Goal: Check status: Check status

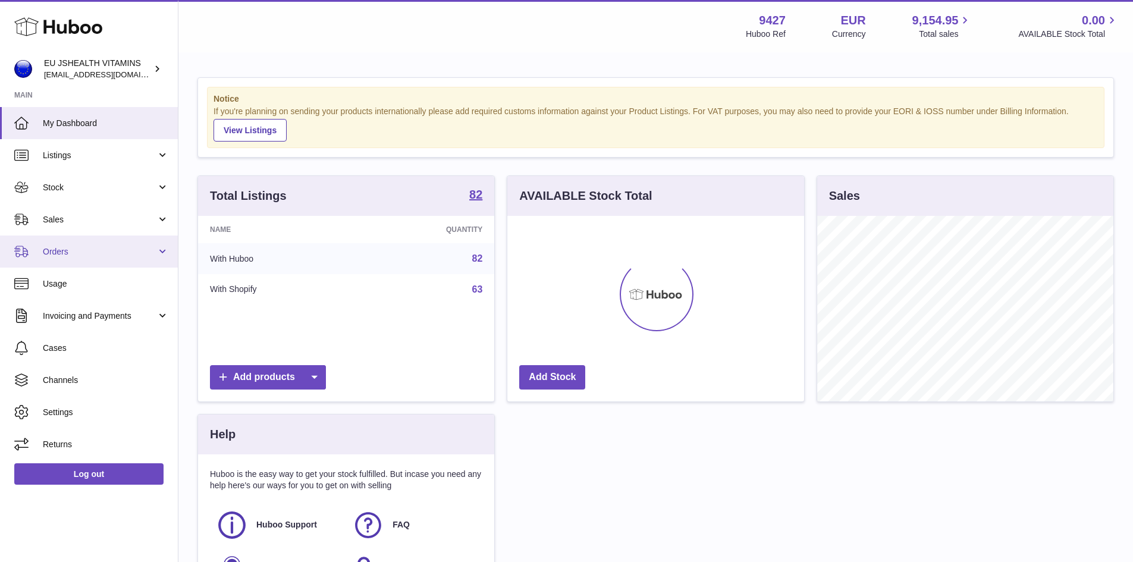
scroll to position [186, 297]
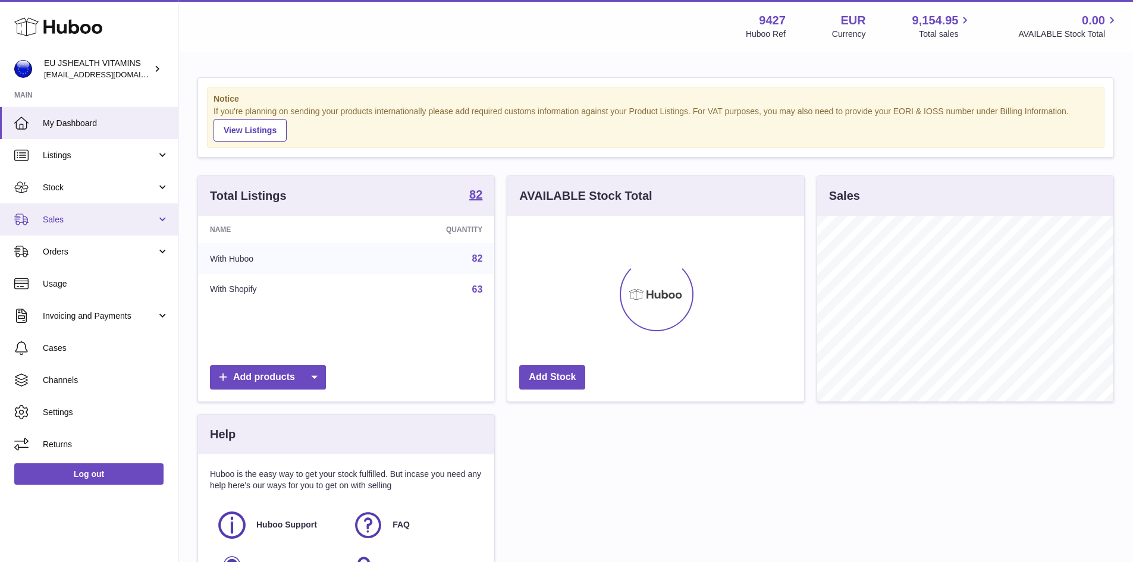
click at [118, 216] on span "Sales" at bounding box center [100, 219] width 114 height 11
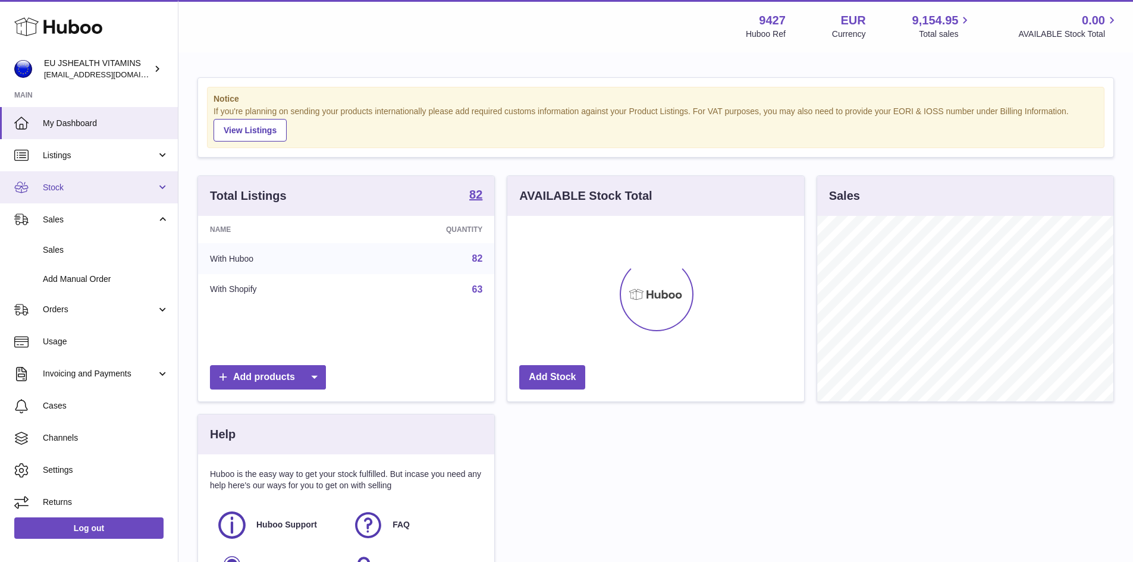
click at [117, 184] on span "Stock" at bounding box center [100, 187] width 114 height 11
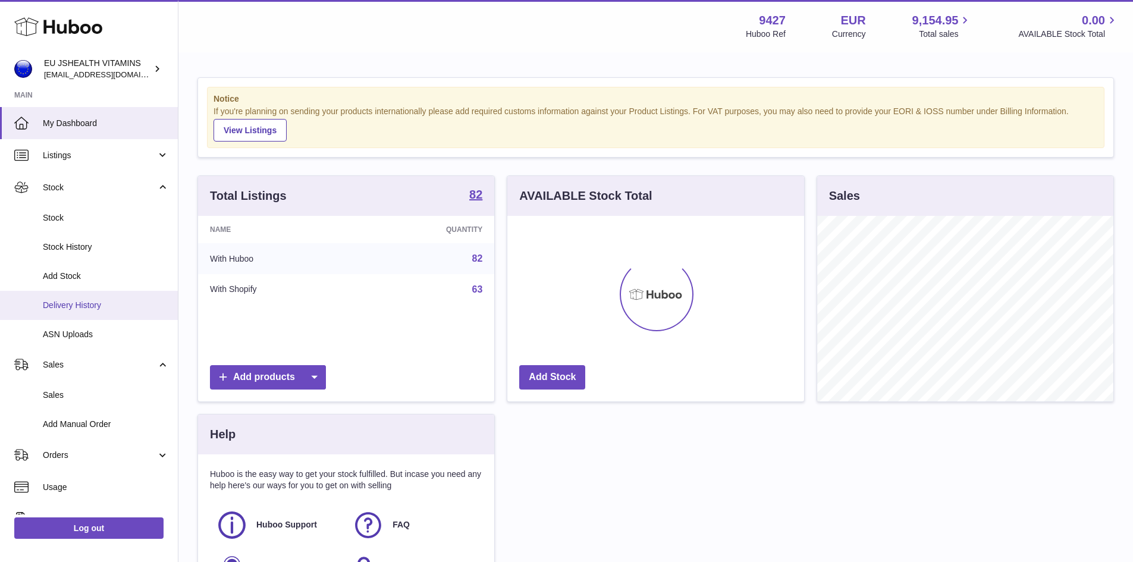
click at [132, 311] on link "Delivery History" at bounding box center [89, 305] width 178 height 29
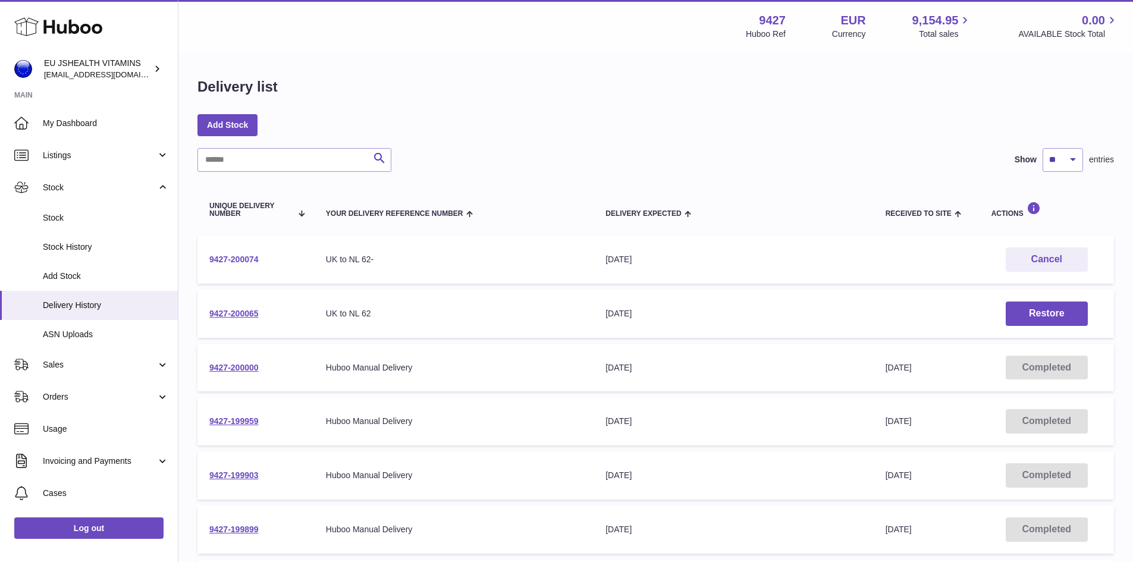
click at [250, 257] on link "9427-200074" at bounding box center [233, 260] width 49 height 10
click at [247, 368] on link "9427-200000" at bounding box center [233, 368] width 49 height 10
click at [253, 421] on link "9427-199959" at bounding box center [233, 421] width 49 height 10
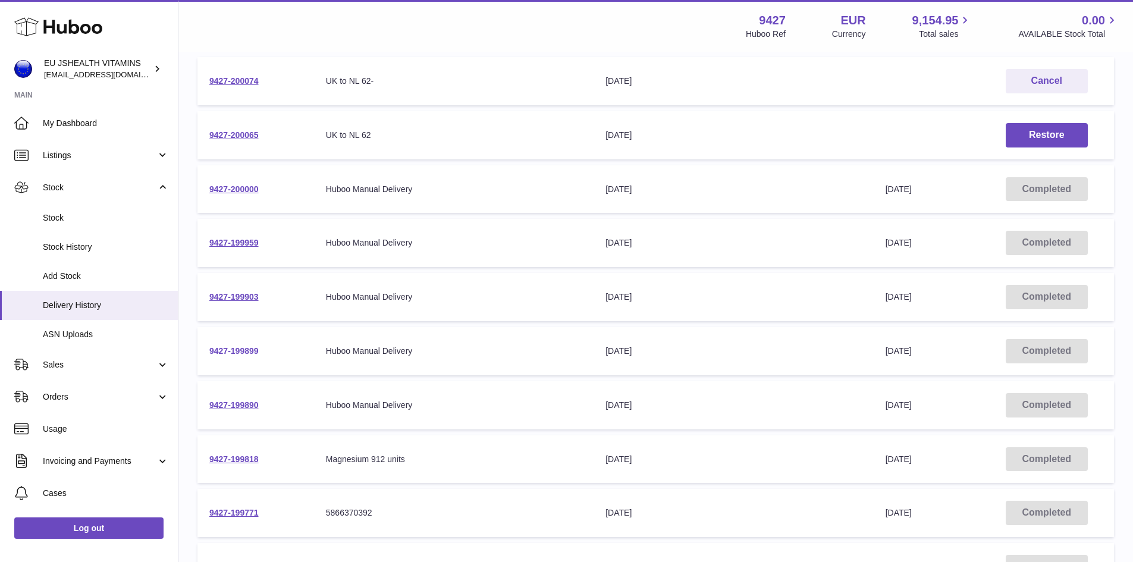
click at [254, 348] on link "9427-199899" at bounding box center [233, 351] width 49 height 10
click at [253, 297] on link "9427-199903" at bounding box center [233, 297] width 49 height 10
click at [259, 403] on link "9427-199890" at bounding box center [233, 405] width 49 height 10
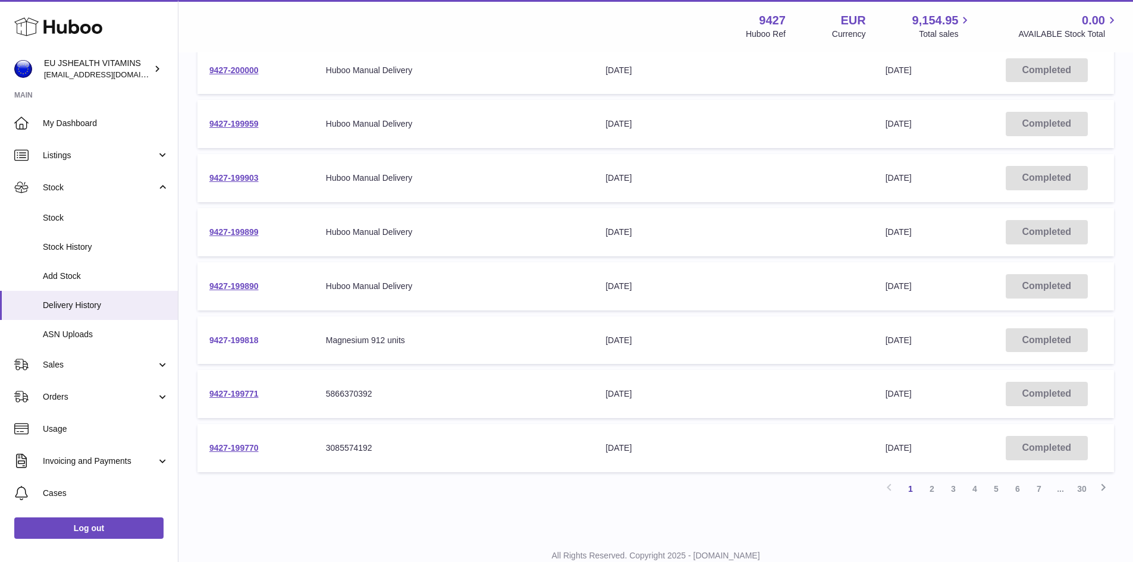
click at [233, 338] on link "9427-199818" at bounding box center [233, 341] width 49 height 10
click at [245, 396] on link "9427-199771" at bounding box center [233, 394] width 49 height 10
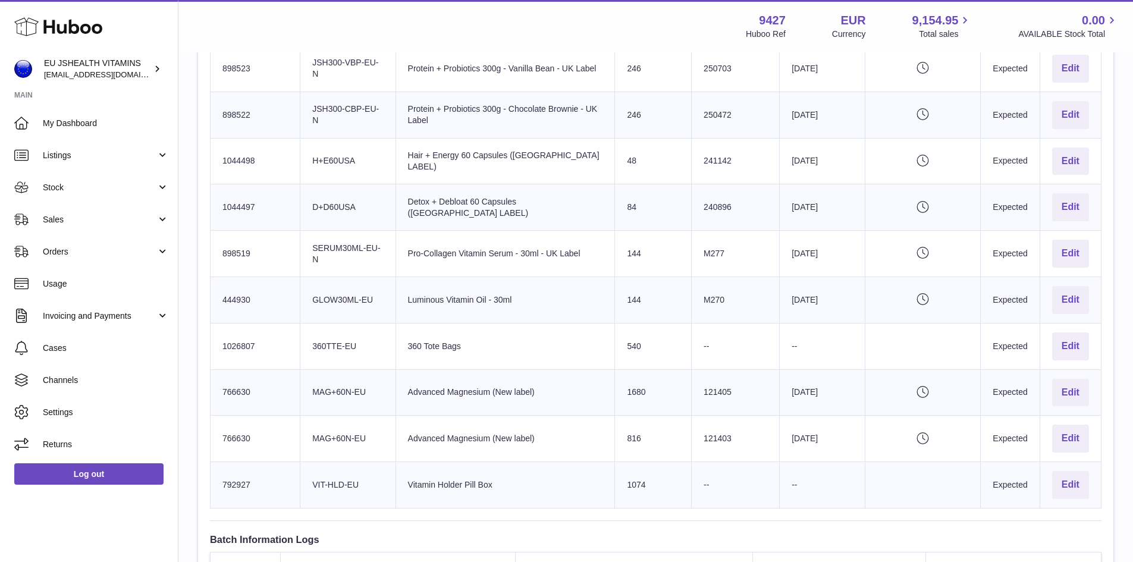
scroll to position [1011, 0]
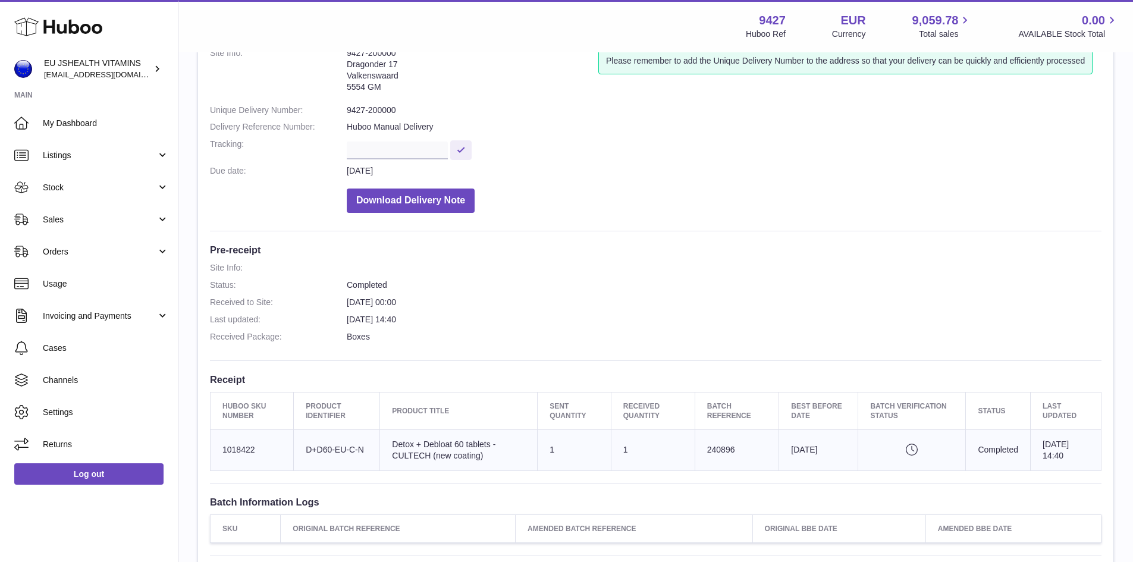
scroll to position [238, 0]
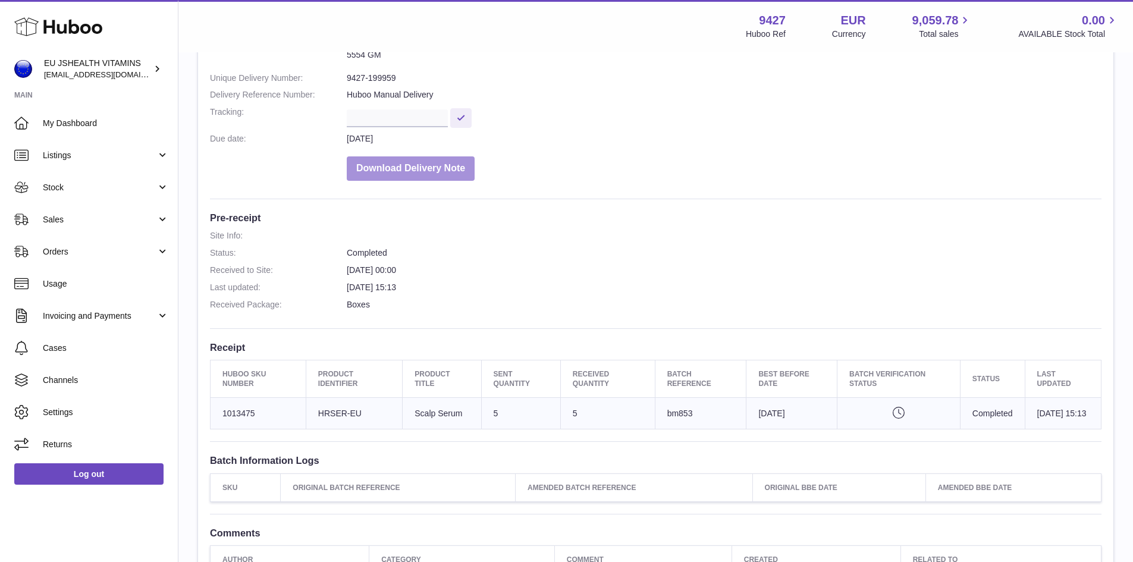
scroll to position [238, 0]
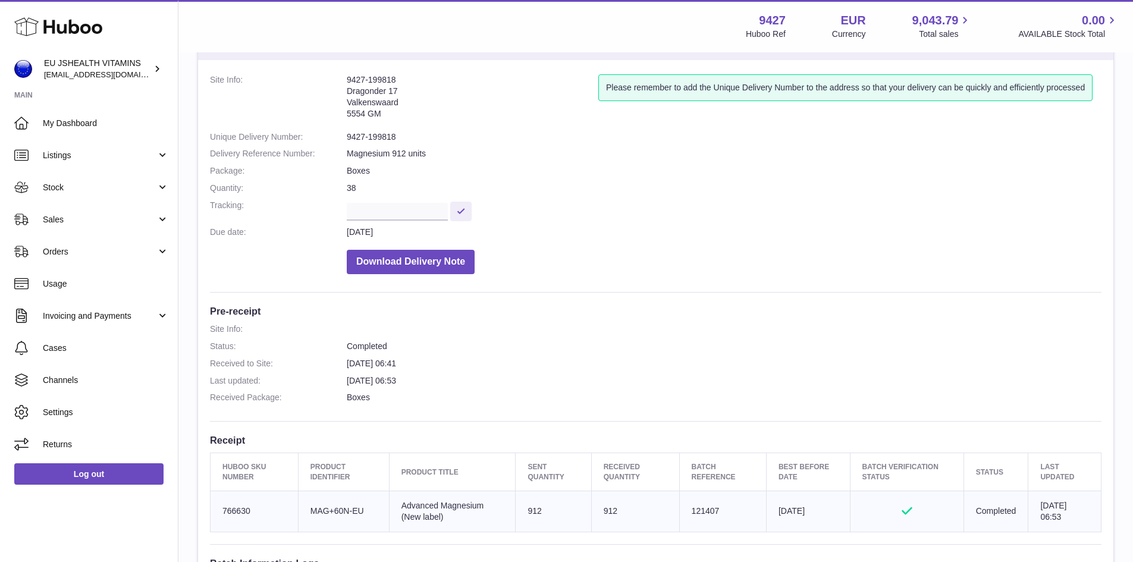
scroll to position [178, 0]
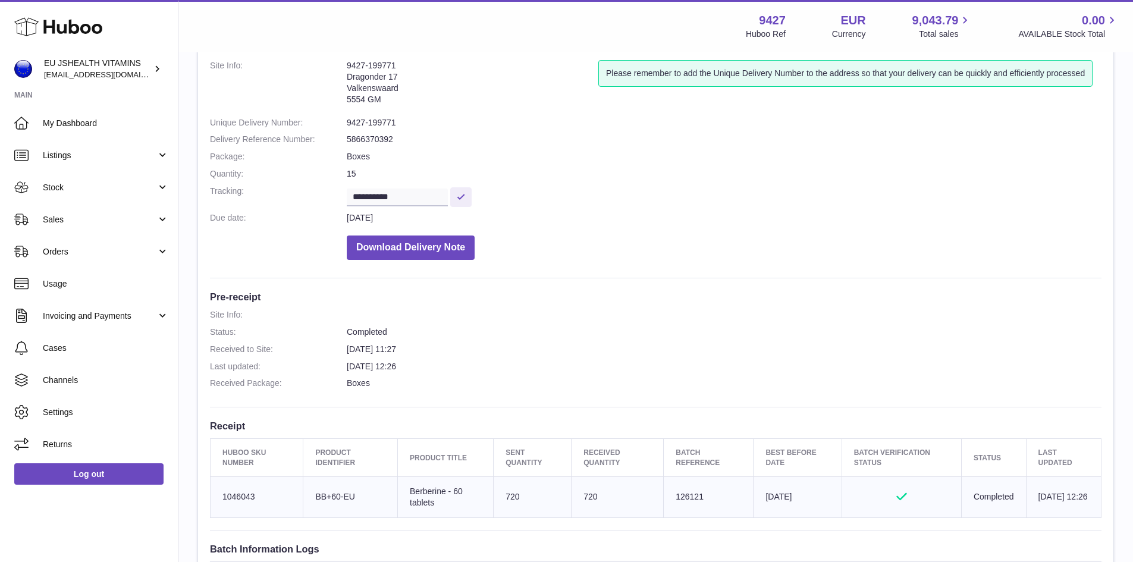
scroll to position [178, 0]
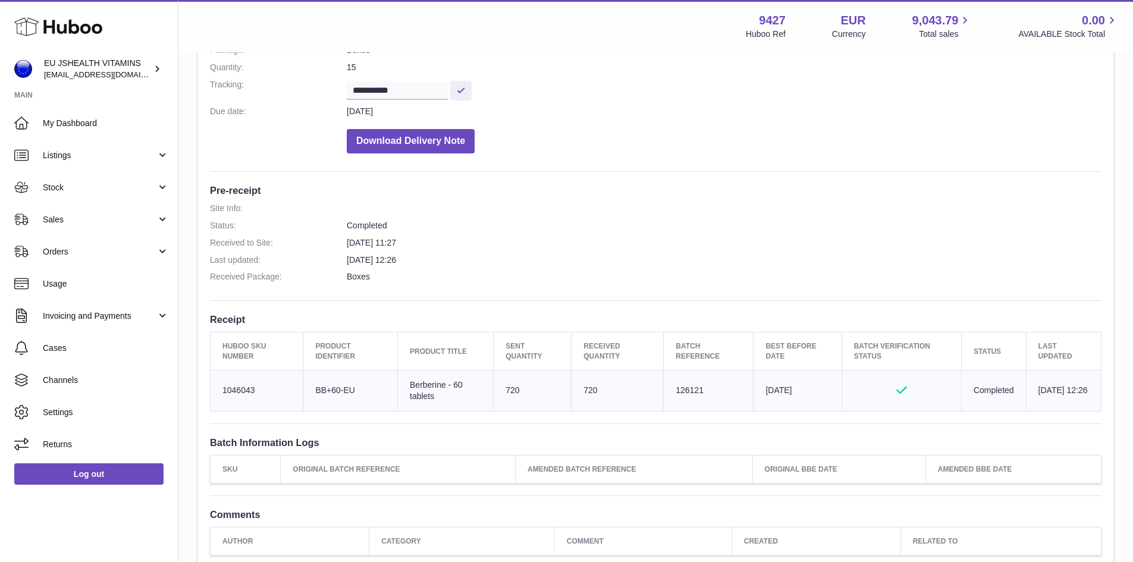
click at [675, 233] on dl "Site Info: Status: Completed Received to Site: [DATE] 11:27 Last updated: [DATE…" at bounding box center [656, 246] width 892 height 86
